Goal: Use online tool/utility

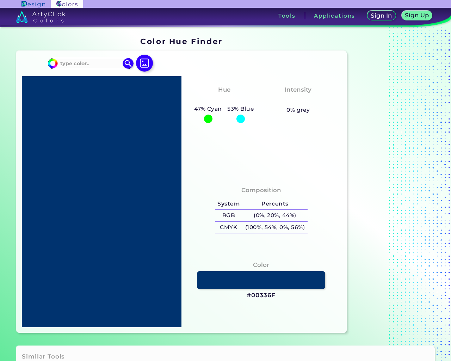
type input "sample@email.tst"
type textarea "20"
type input "e"
type input "#000000"
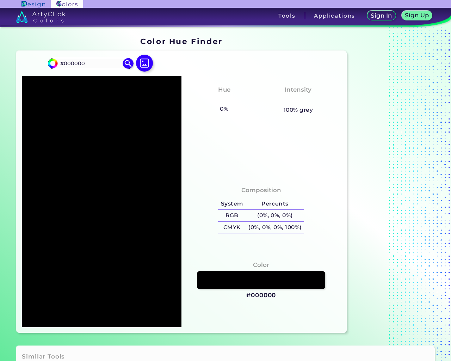
click input "file" at bounding box center [0, 0] width 0 height 0
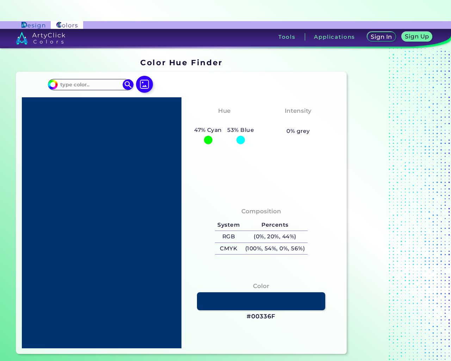
scroll to position [21, 0]
